Goal: Share content

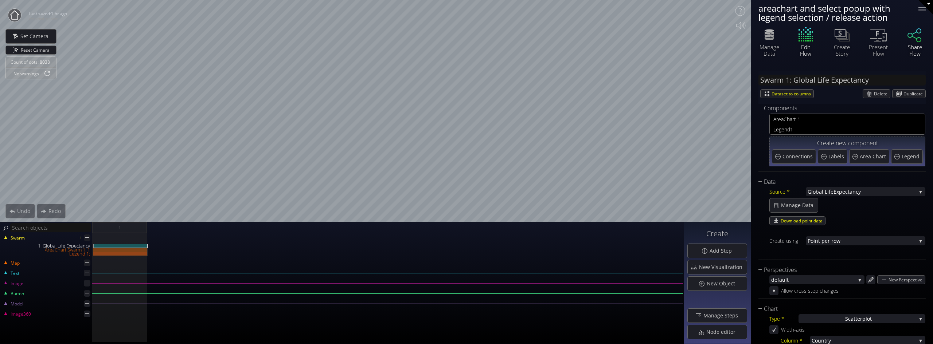
click at [917, 42] on icon at bounding box center [914, 35] width 13 height 15
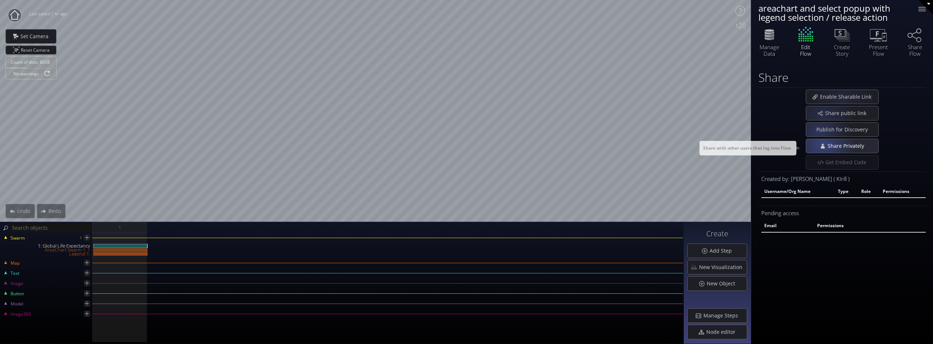
click at [832, 151] on div "Share Privately" at bounding box center [842, 146] width 72 height 14
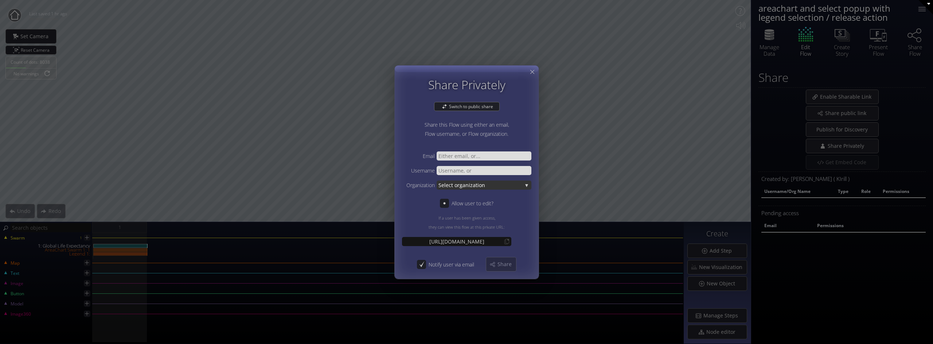
click at [464, 187] on span "ganization" at bounding box center [490, 184] width 63 height 9
click at [465, 185] on span "ganization" at bounding box center [490, 184] width 63 height 9
click at [461, 185] on span "QA" at bounding box center [487, 185] width 77 height 10
click at [453, 202] on div "Allow user to edit?" at bounding box center [472, 203] width 42 height 9
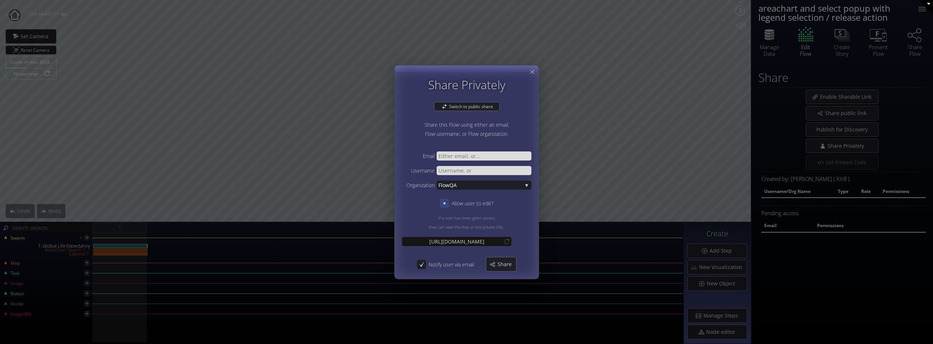
click at [445, 205] on icon at bounding box center [444, 203] width 7 height 7
click at [505, 266] on span "Share" at bounding box center [506, 264] width 19 height 7
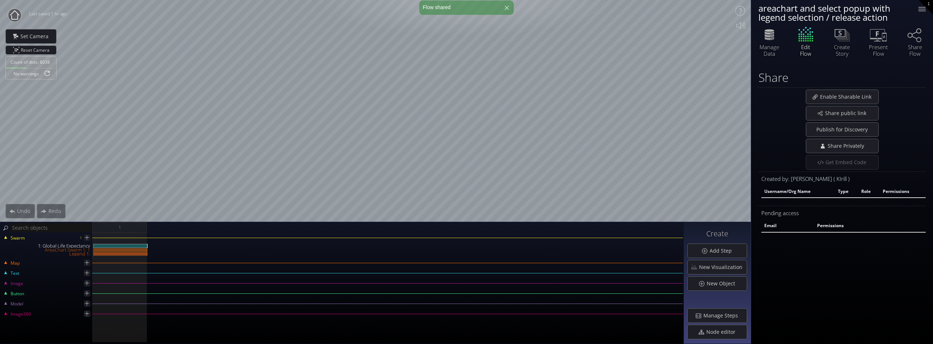
select select "moderator"
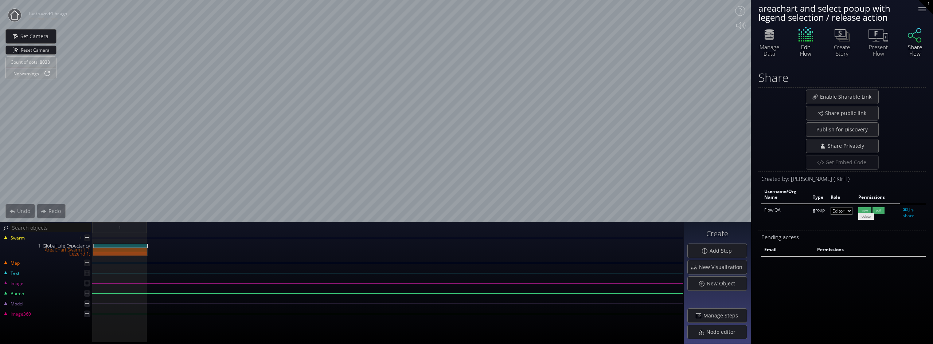
click at [917, 38] on icon at bounding box center [915, 35] width 22 height 18
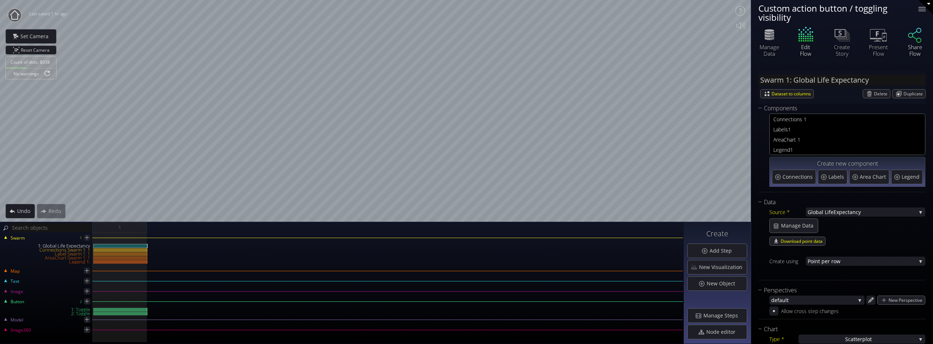
click at [908, 46] on div "Share Flow" at bounding box center [915, 50] width 26 height 13
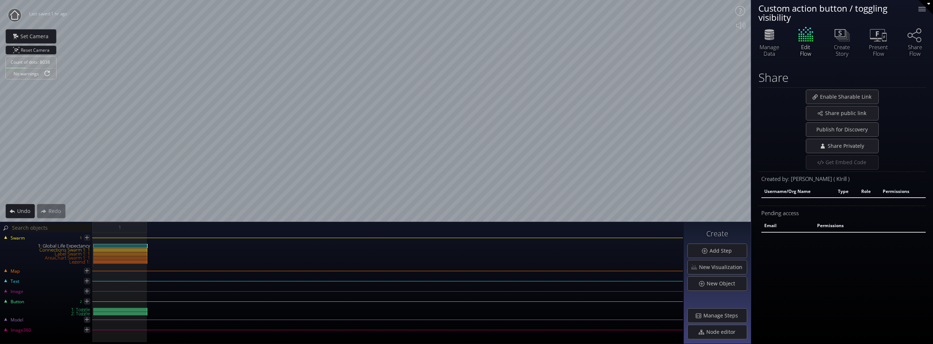
select select "moderator"
